Goal: Transaction & Acquisition: Download file/media

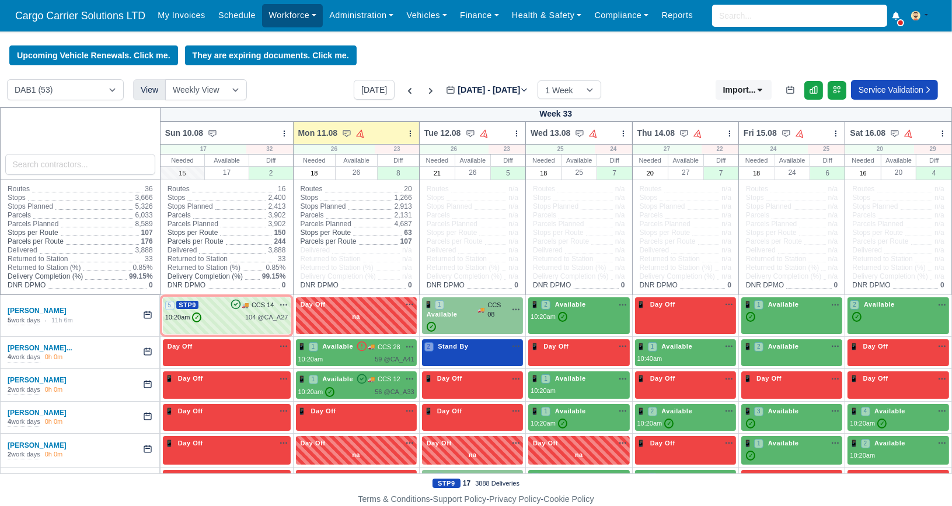
click at [295, 15] on link "Workforce" at bounding box center [292, 15] width 61 height 23
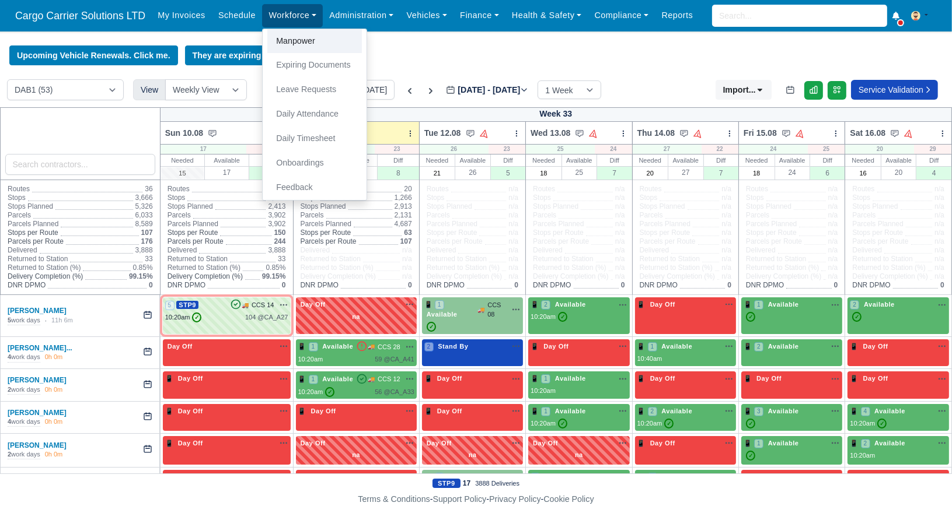
click at [297, 36] on link "Manpower" at bounding box center [314, 41] width 95 height 25
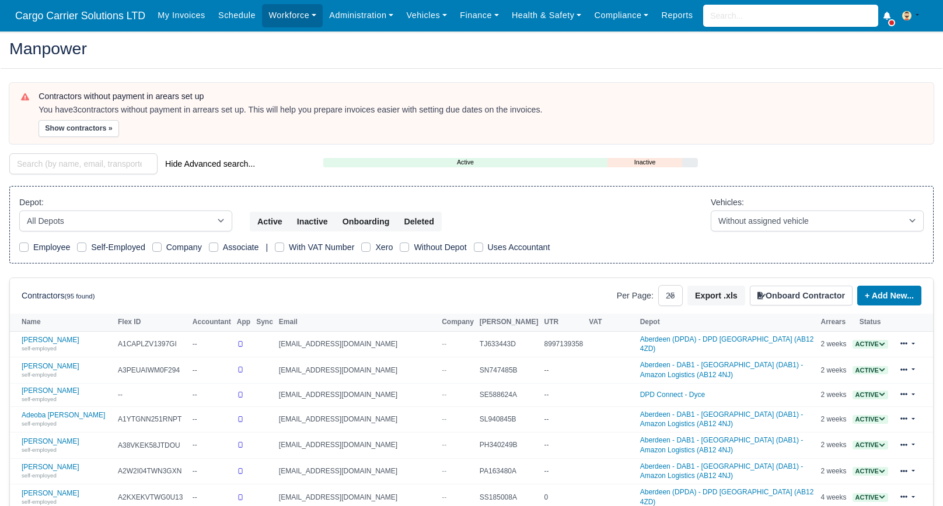
select select "25"
click at [129, 163] on input "search" at bounding box center [83, 163] width 148 height 21
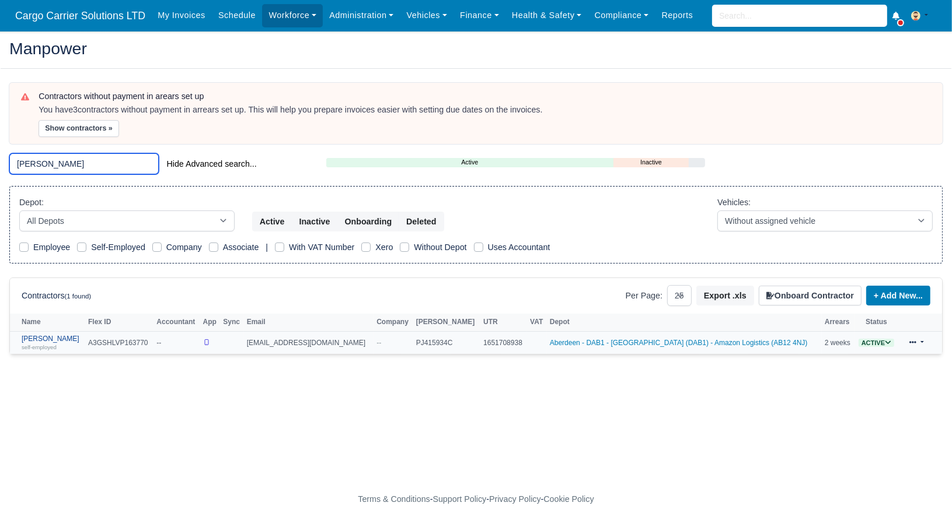
type input "oliver"
click at [60, 335] on link "Oliver Zeegers self-employed" at bounding box center [52, 343] width 61 height 17
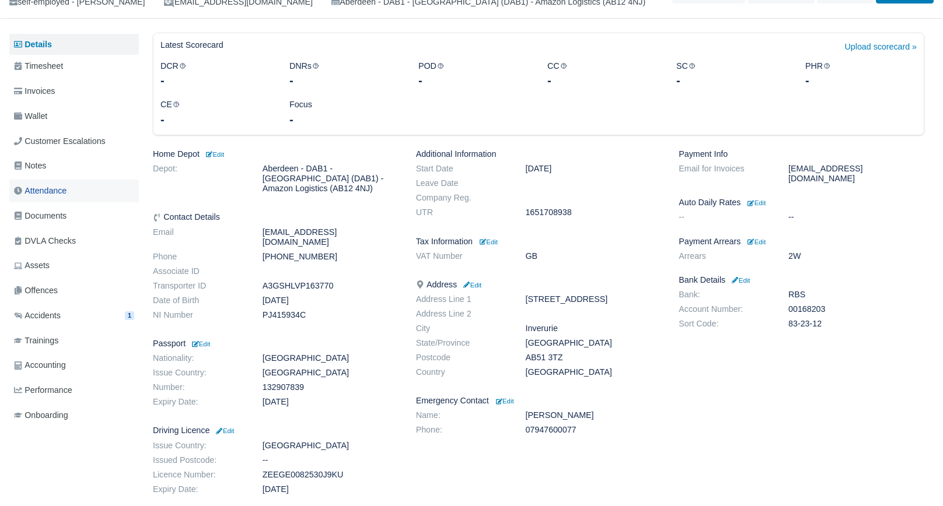
scroll to position [117, 0]
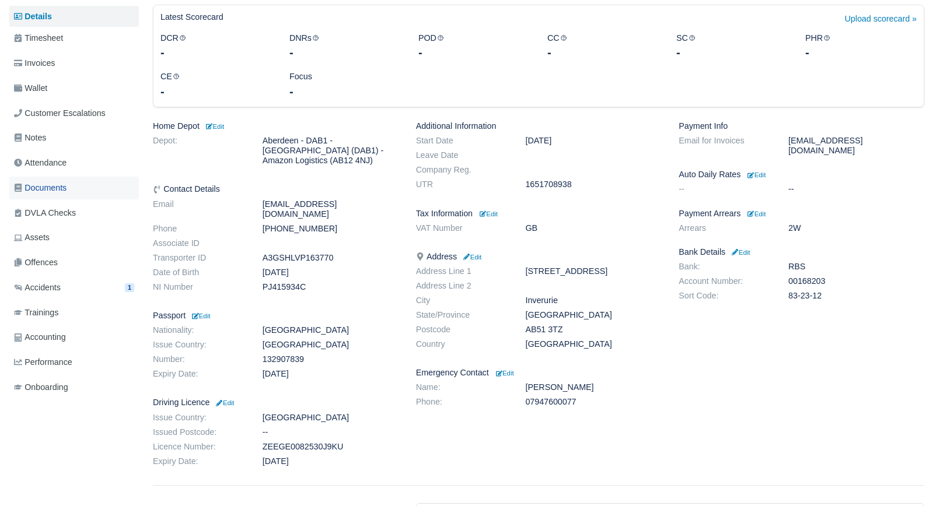
click at [51, 194] on span "Documents" at bounding box center [40, 187] width 53 height 13
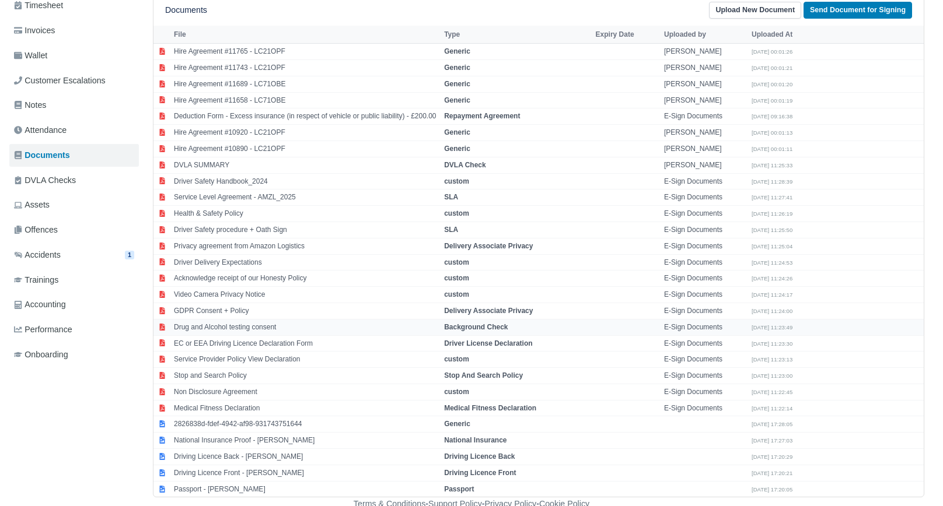
scroll to position [150, 0]
click at [235, 485] on td "Passport - [PERSON_NAME]" at bounding box center [306, 489] width 270 height 16
select select "passport"
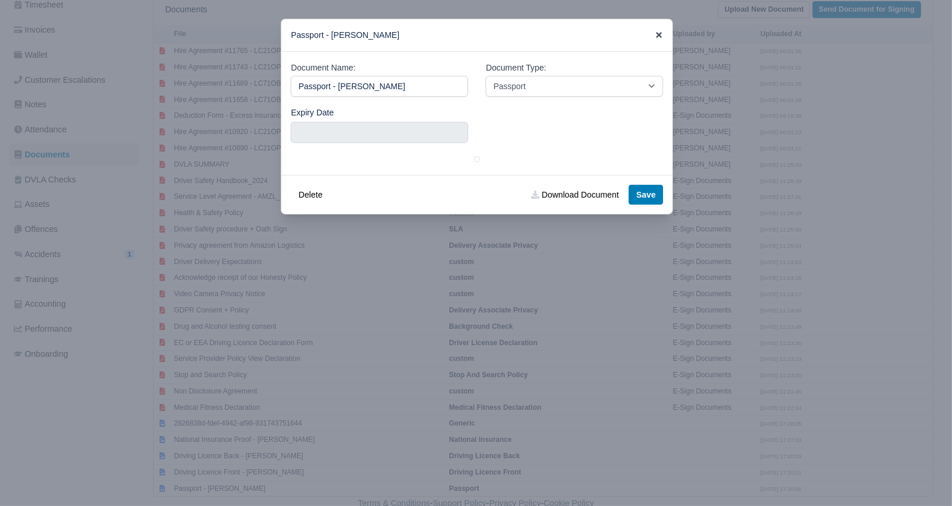
click at [659, 34] on icon at bounding box center [659, 35] width 6 height 6
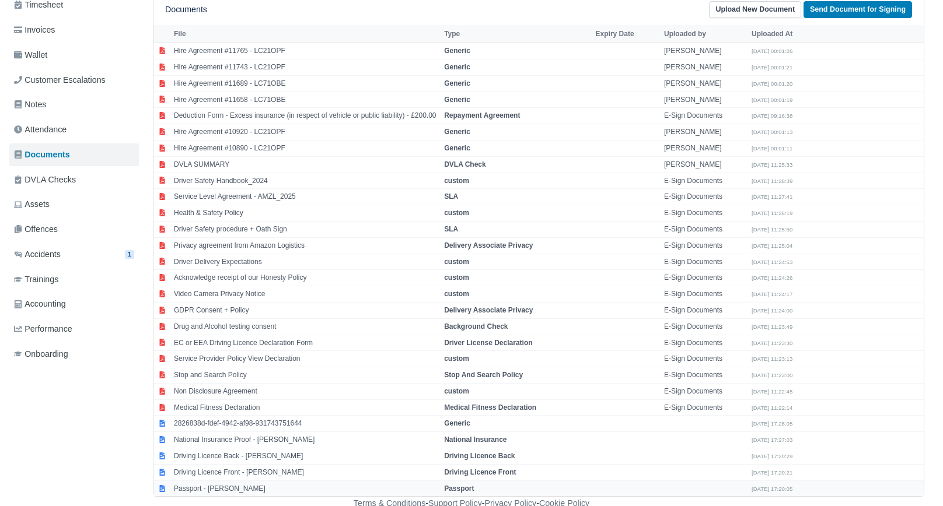
click at [226, 485] on td "Passport - Oliver Zeegers" at bounding box center [306, 489] width 270 height 16
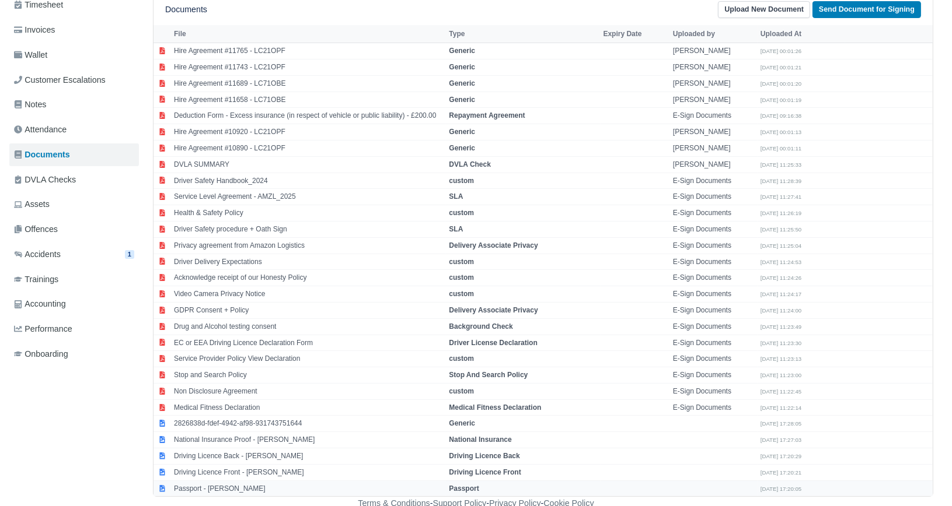
select select "passport"
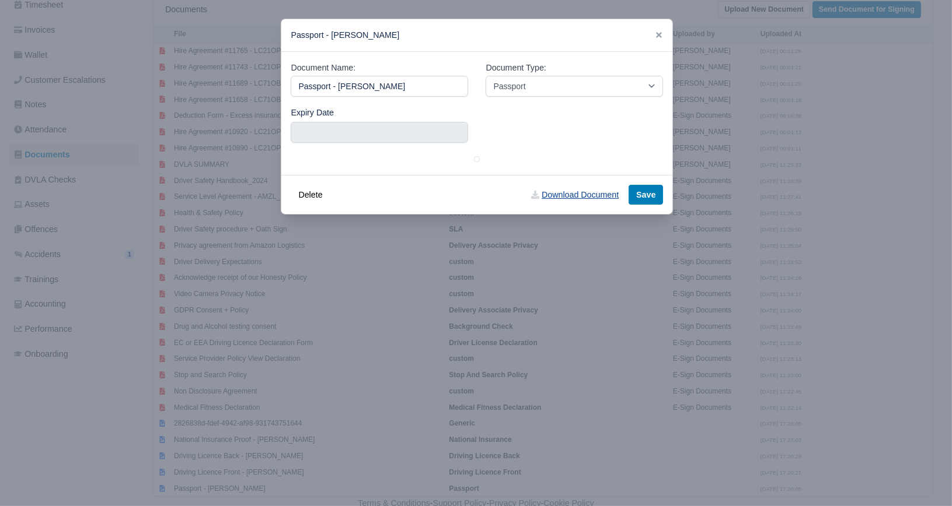
click at [569, 195] on link "Download Document" at bounding box center [574, 195] width 103 height 20
click at [659, 35] on icon at bounding box center [659, 35] width 6 height 6
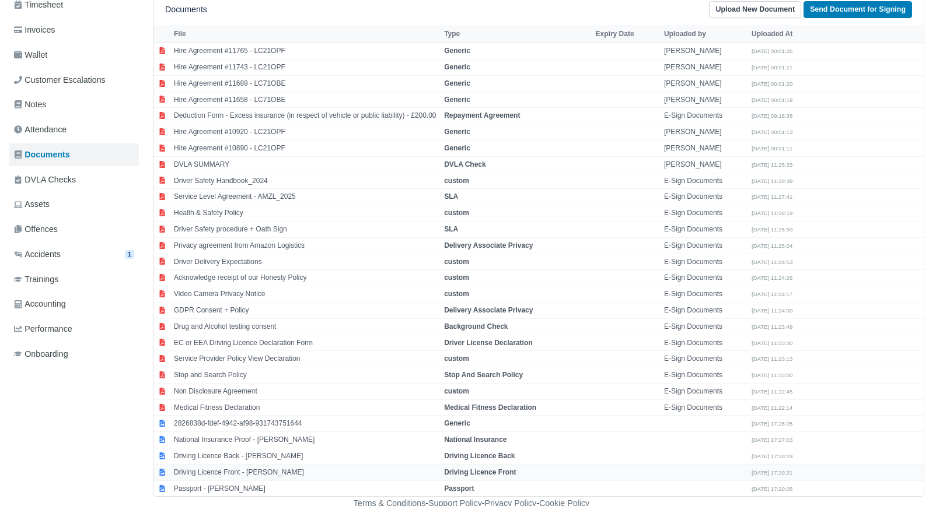
click at [254, 473] on td "Driving Licence Front - Oliver Zeegers" at bounding box center [306, 472] width 270 height 16
select select "driving-licence-front"
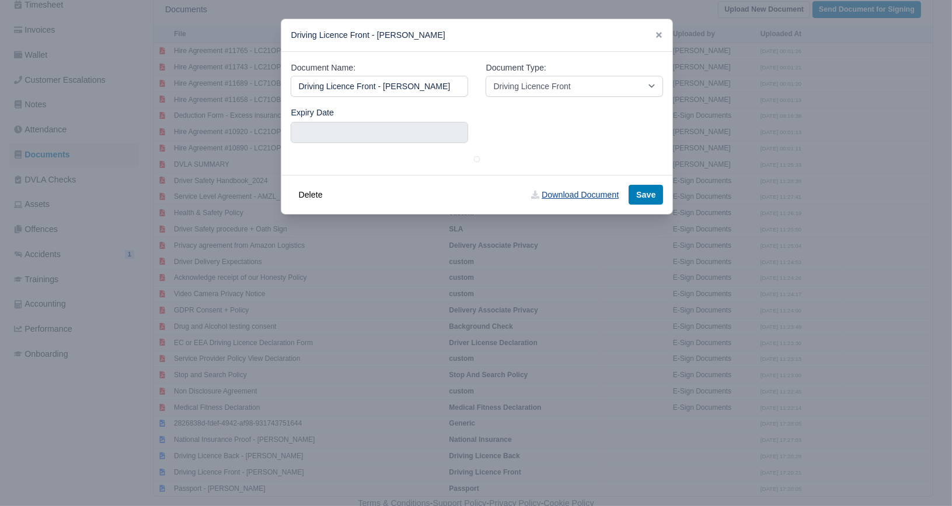
click at [558, 193] on link "Download Document" at bounding box center [574, 195] width 103 height 20
click at [658, 35] on icon at bounding box center [659, 35] width 6 height 6
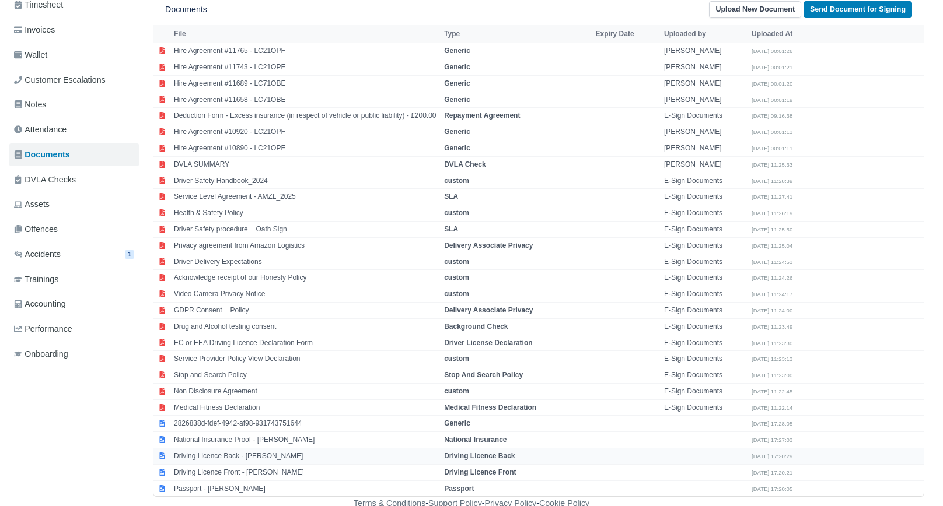
click at [223, 449] on td "Driving Licence Back - Oliver Zeegers" at bounding box center [306, 457] width 270 height 16
select select "driving-licence-back"
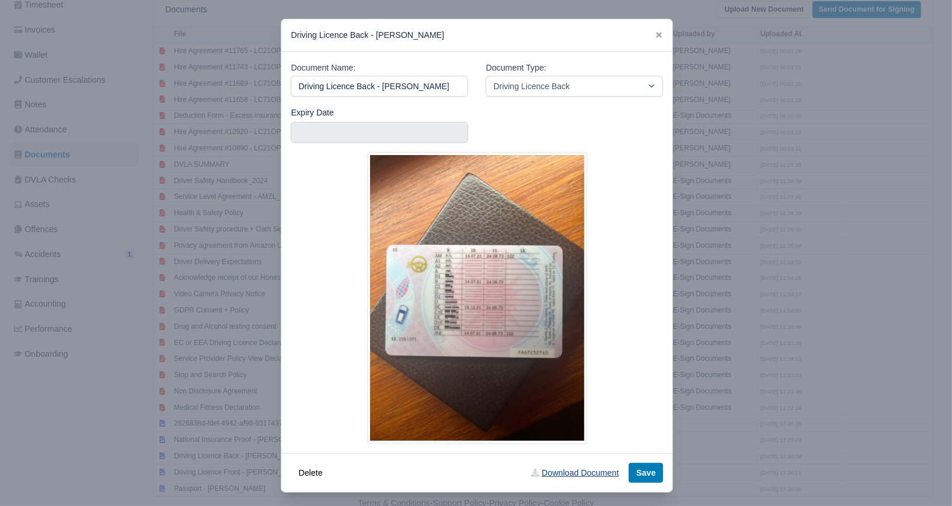
click at [578, 482] on link "Download Document" at bounding box center [574, 473] width 103 height 20
click at [656, 34] on icon at bounding box center [659, 35] width 6 height 6
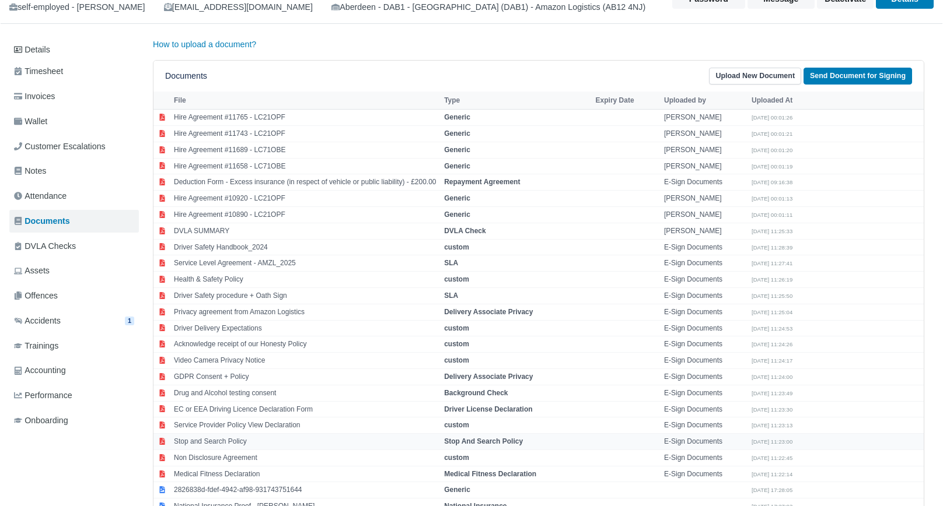
scroll to position [0, 0]
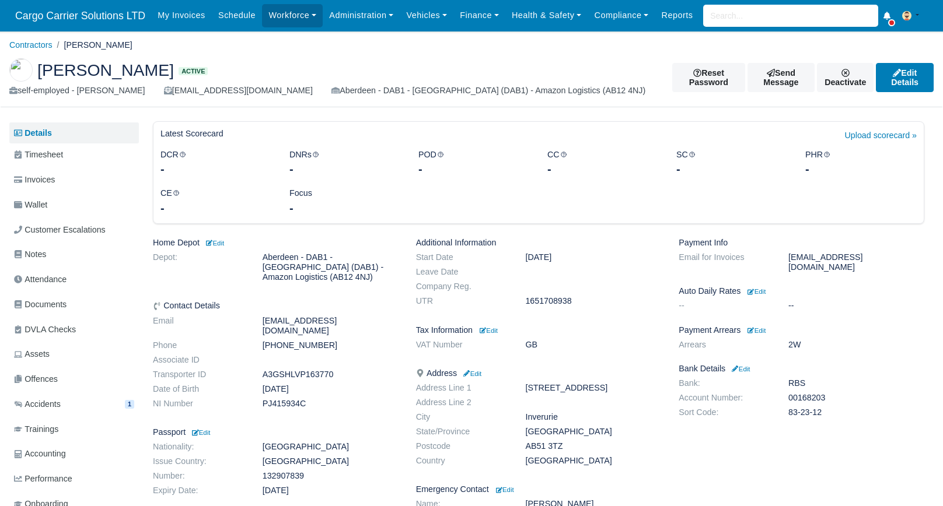
scroll to position [117, 0]
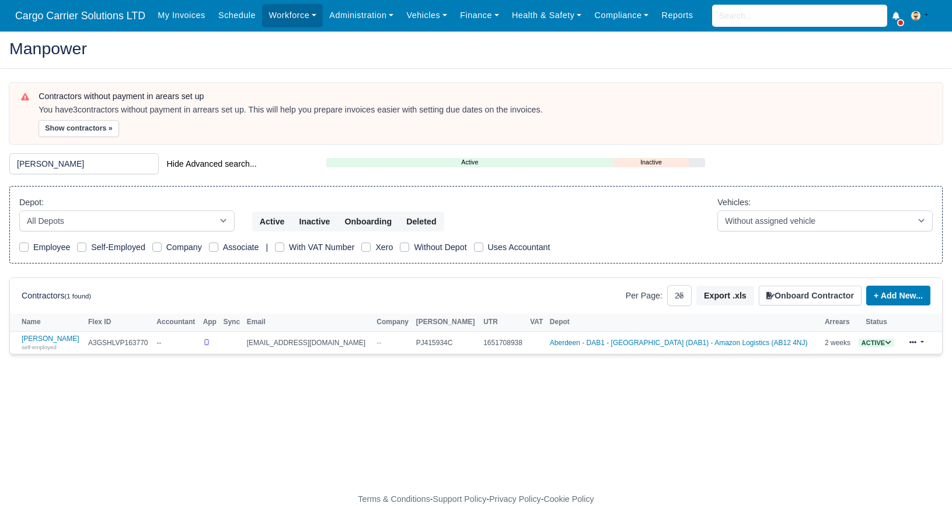
select select "25"
type input "oliv"
click at [415, 16] on link "Vehicles" at bounding box center [427, 15] width 54 height 23
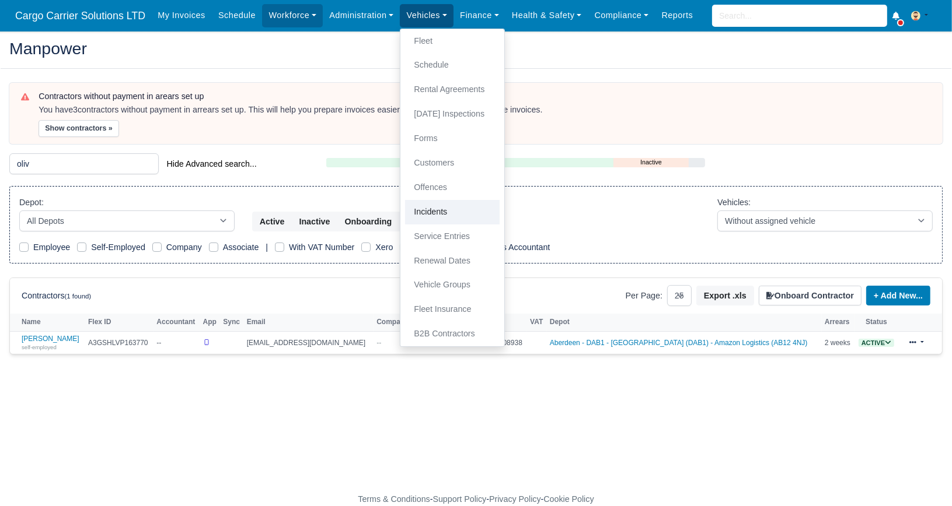
click at [436, 206] on link "Incidents" at bounding box center [452, 212] width 95 height 25
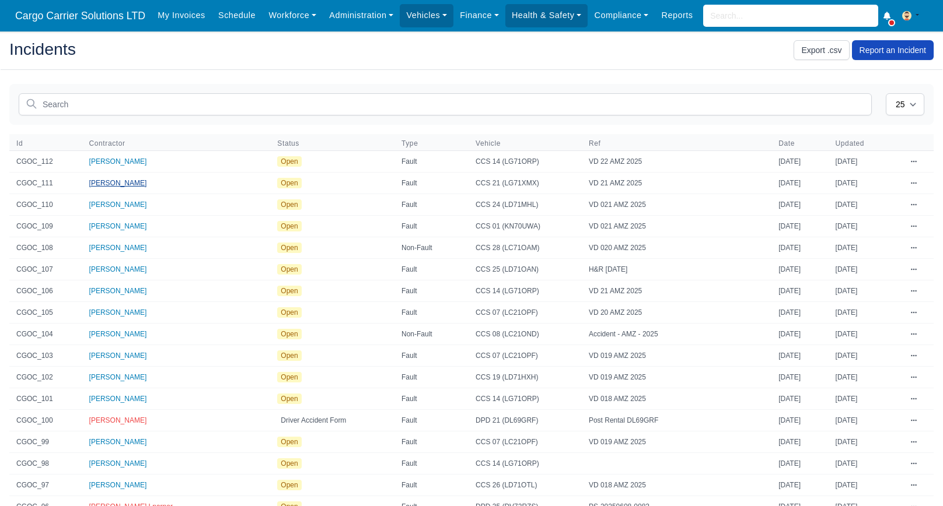
click at [110, 180] on span "[PERSON_NAME]" at bounding box center [118, 183] width 58 height 8
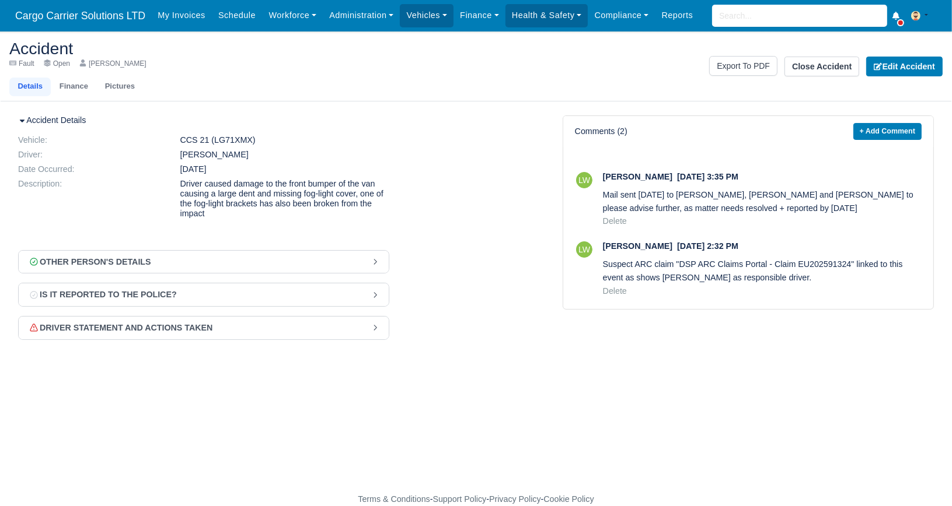
drag, startPoint x: 246, startPoint y: 139, endPoint x: 211, endPoint y: 142, distance: 35.1
click at [211, 142] on dd "CCS 21 (LG71XMX)" at bounding box center [285, 140] width 227 height 10
copy dd "LG71XMX"
